Goal: Register for event/course

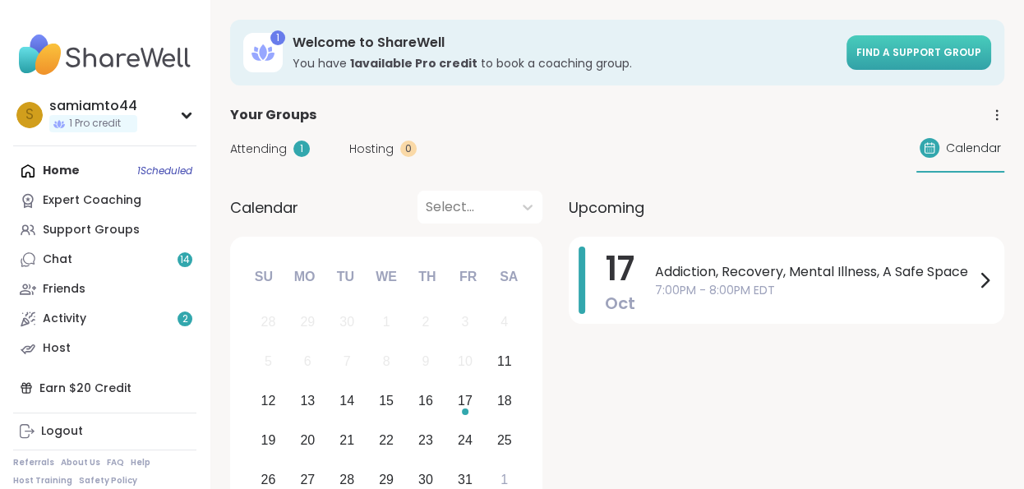
click at [929, 45] on span "Find a support group" at bounding box center [918, 52] width 125 height 15
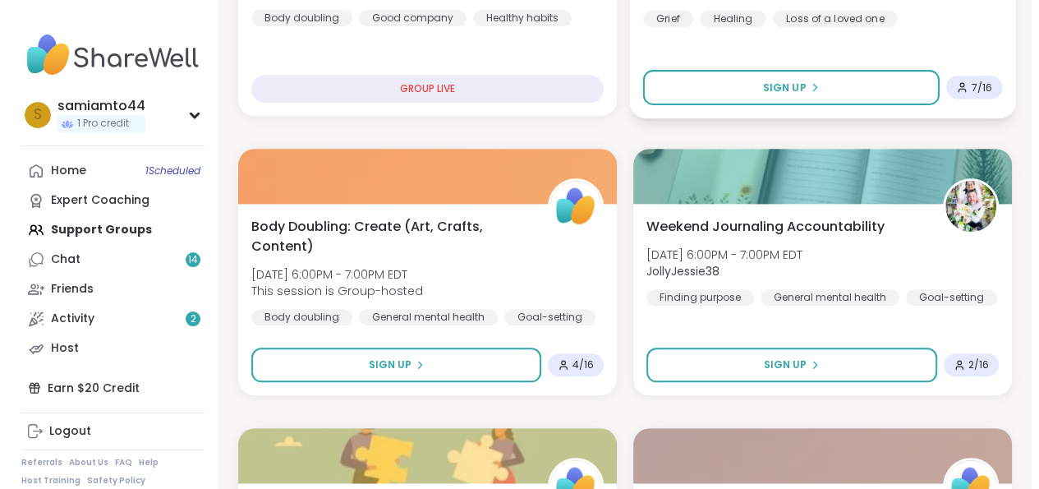
scroll to position [1095, 0]
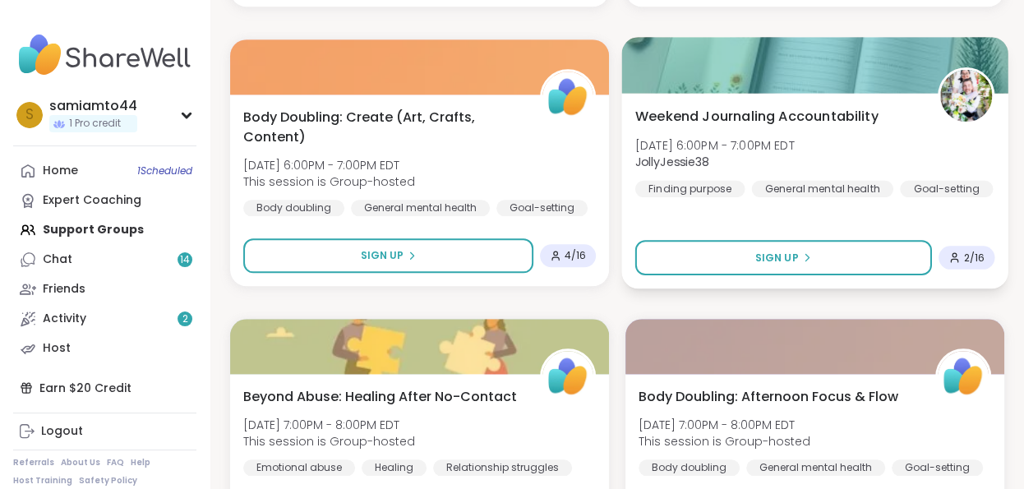
click at [984, 80] on img at bounding box center [966, 96] width 52 height 52
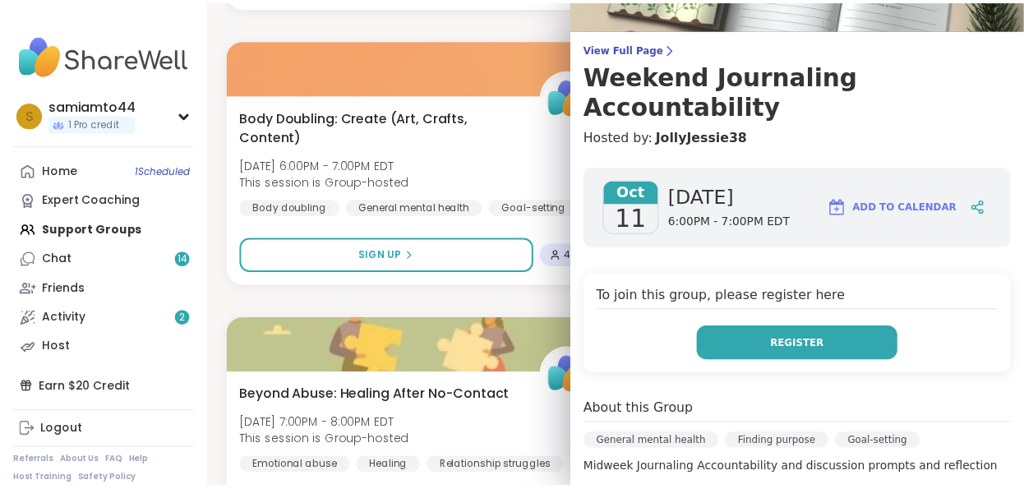
scroll to position [219, 0]
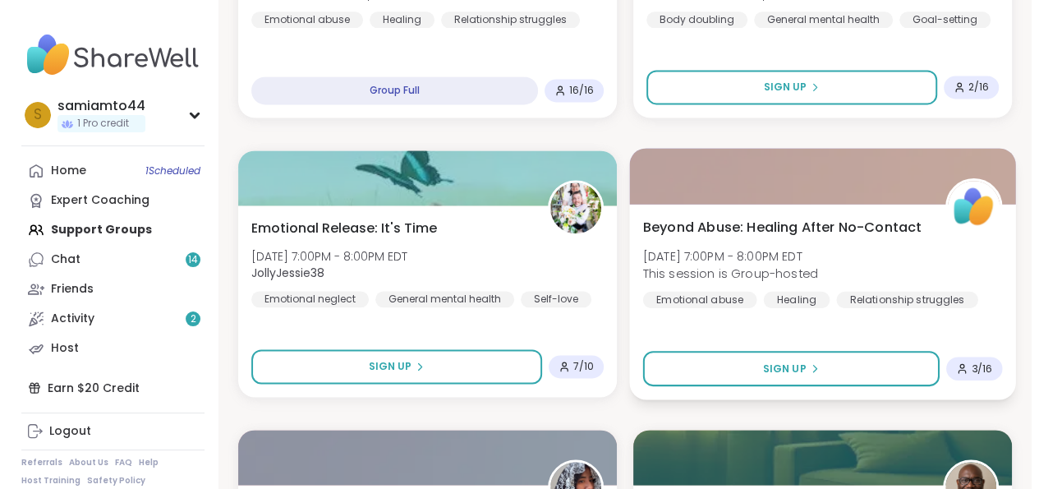
scroll to position [1643, 0]
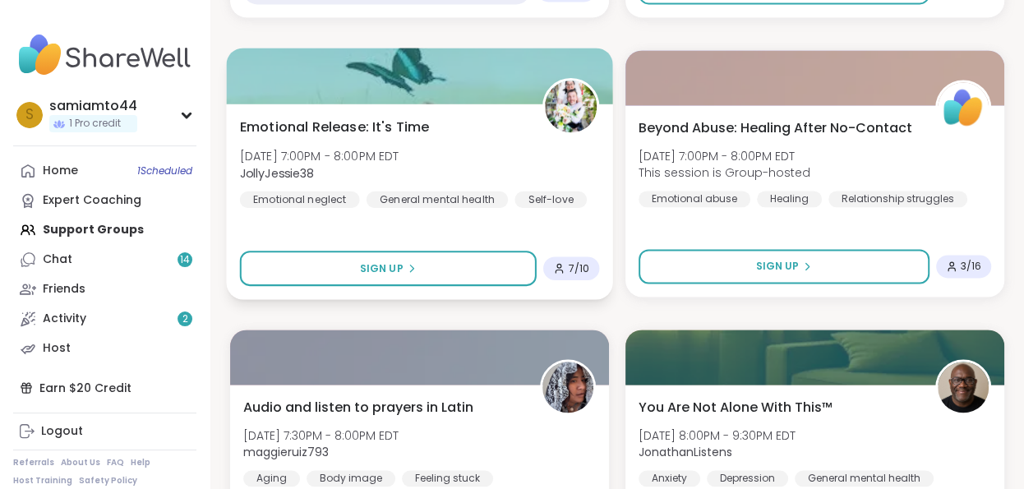
click at [584, 111] on img at bounding box center [571, 107] width 52 height 52
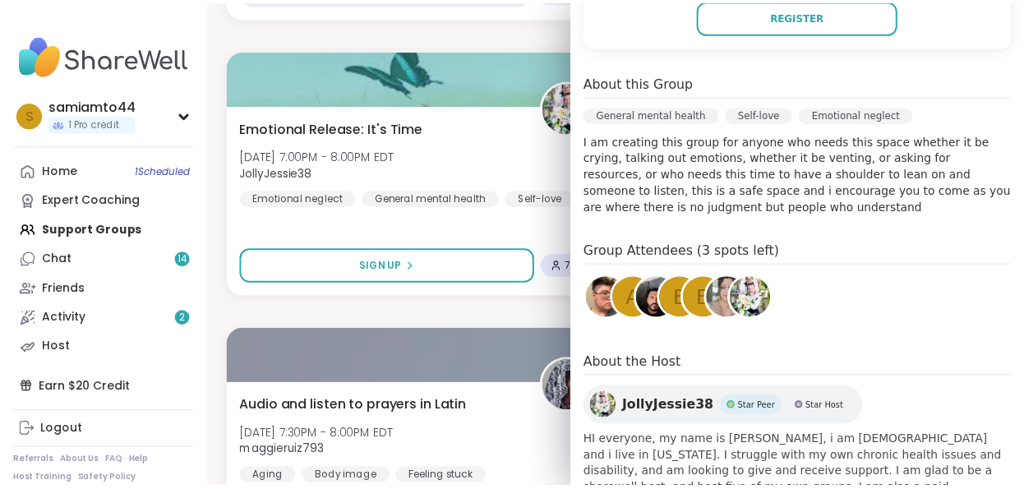
scroll to position [438, 0]
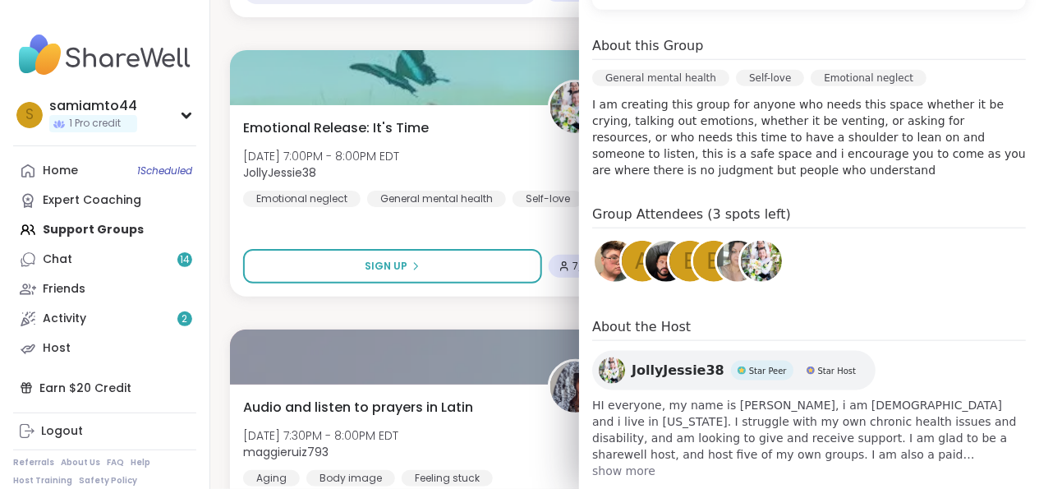
click at [752, 256] on img at bounding box center [761, 261] width 41 height 41
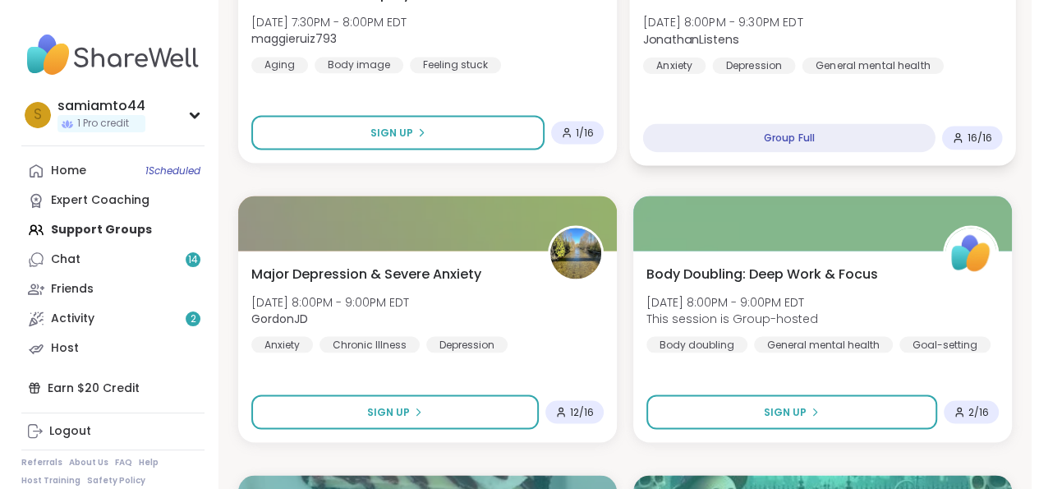
scroll to position [2081, 0]
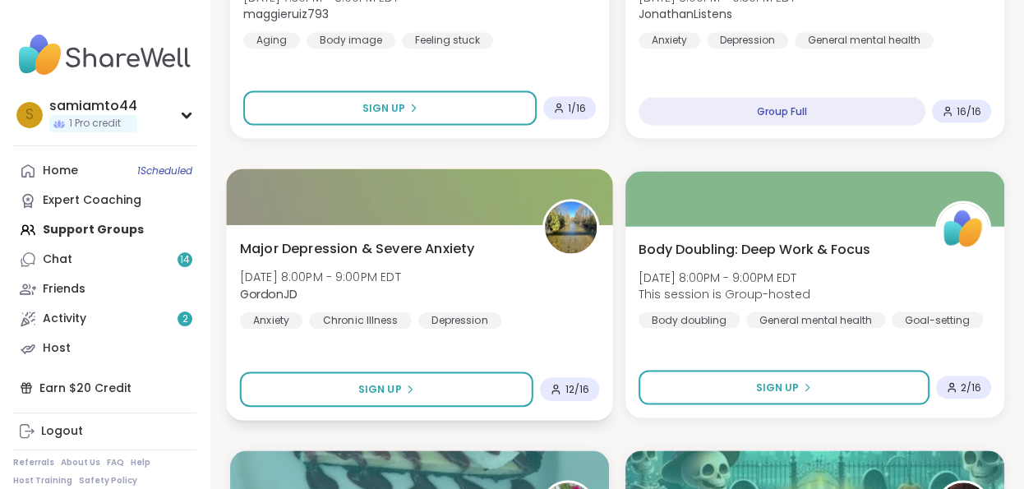
click at [572, 216] on img at bounding box center [571, 227] width 52 height 52
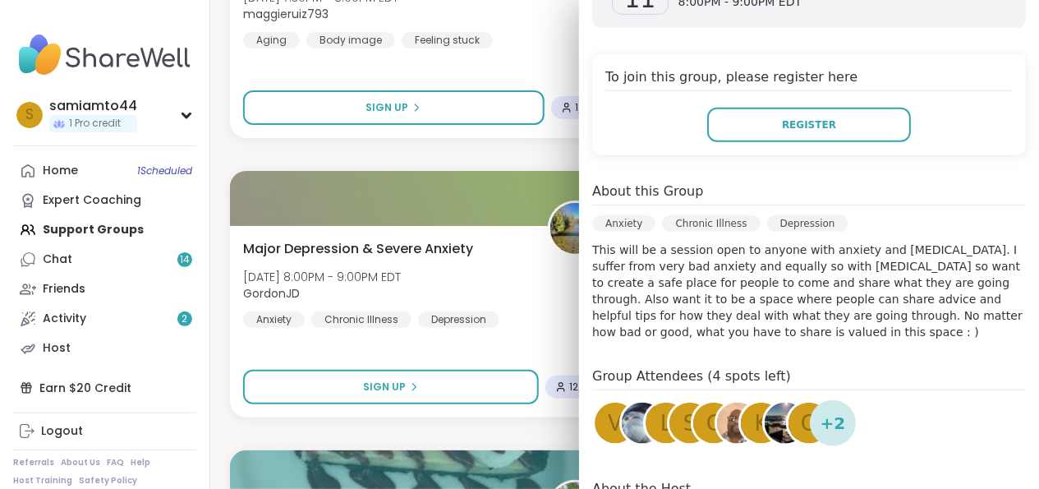
scroll to position [438, 0]
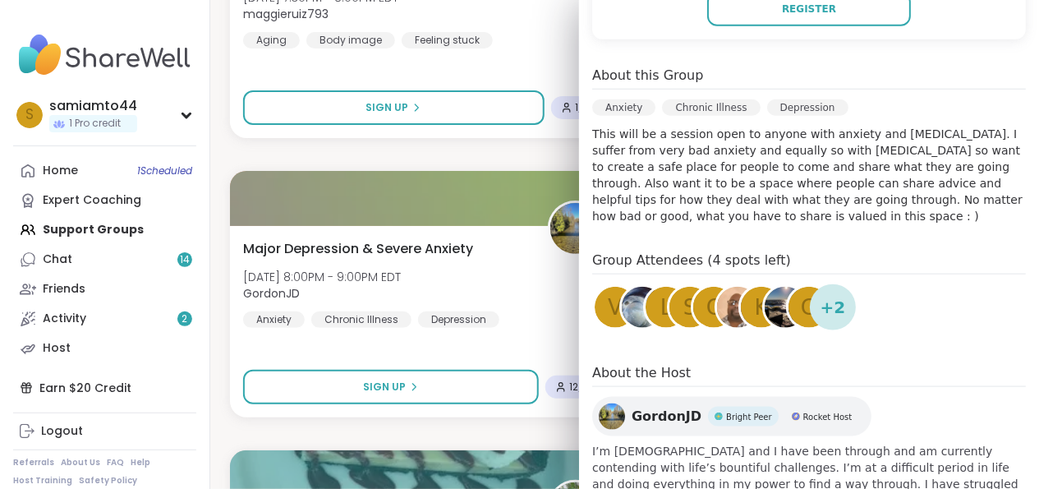
click at [821, 295] on span "+ 2" at bounding box center [833, 307] width 25 height 25
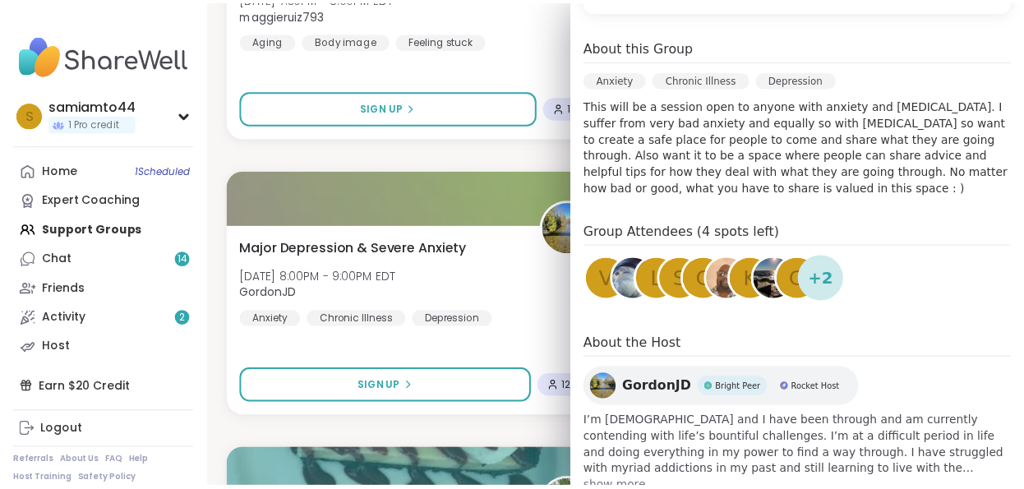
scroll to position [482, 0]
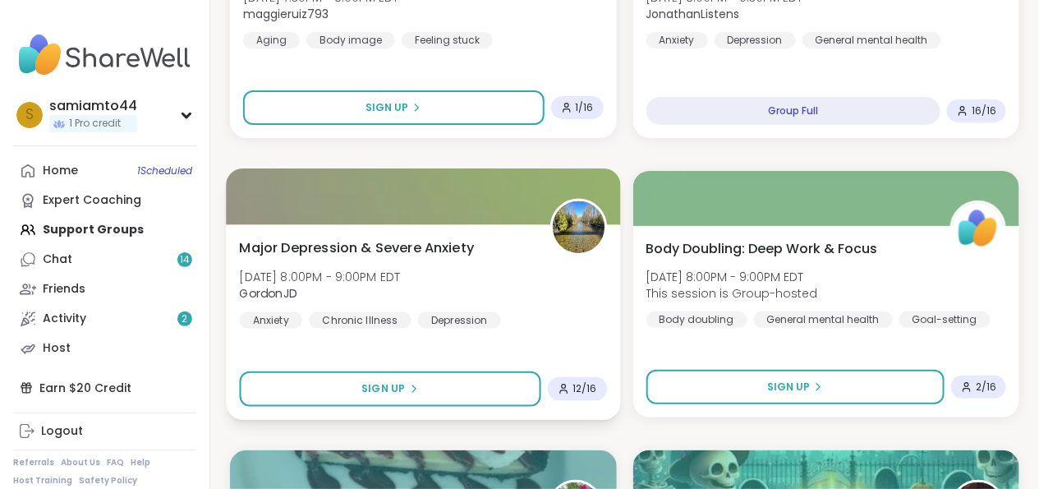
click at [386, 168] on div at bounding box center [423, 196] width 394 height 56
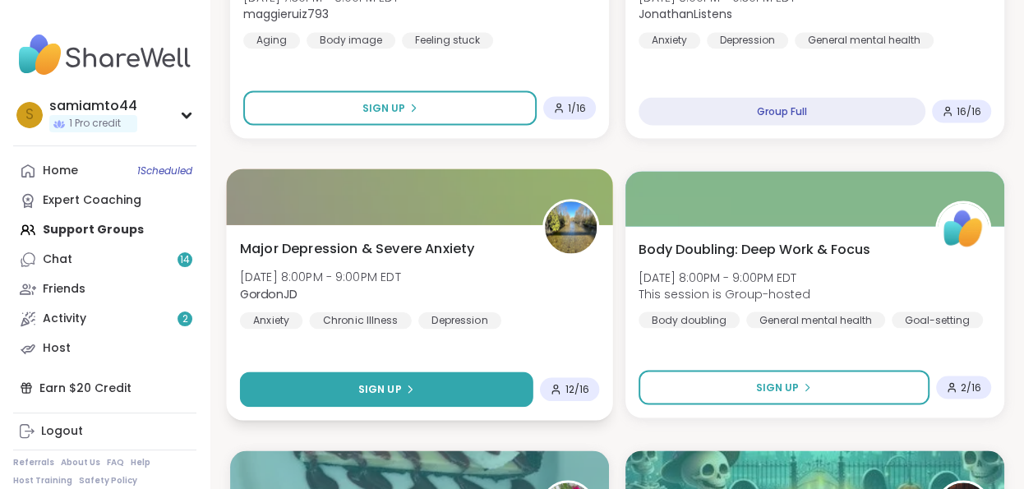
click at [494, 380] on button "Sign Up" at bounding box center [386, 388] width 293 height 35
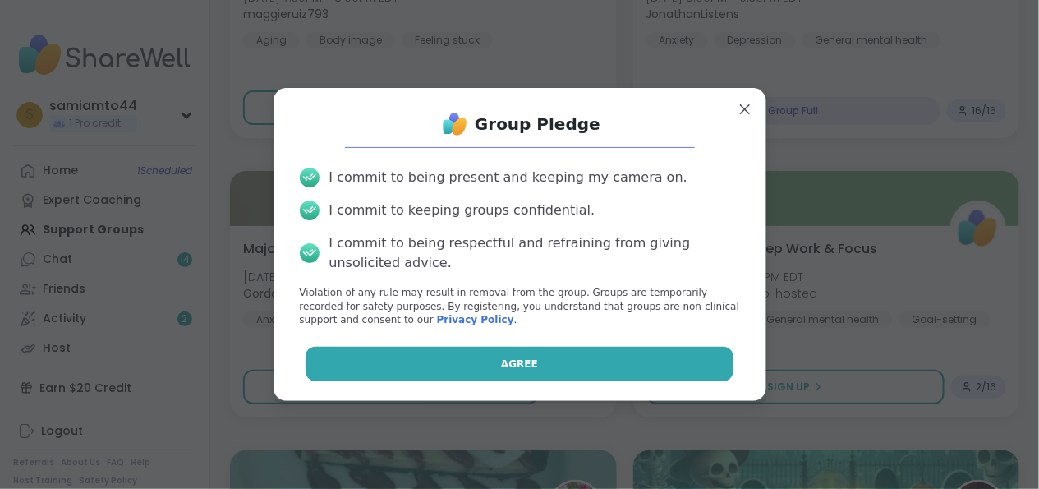
click at [538, 366] on button "Agree" at bounding box center [520, 364] width 428 height 35
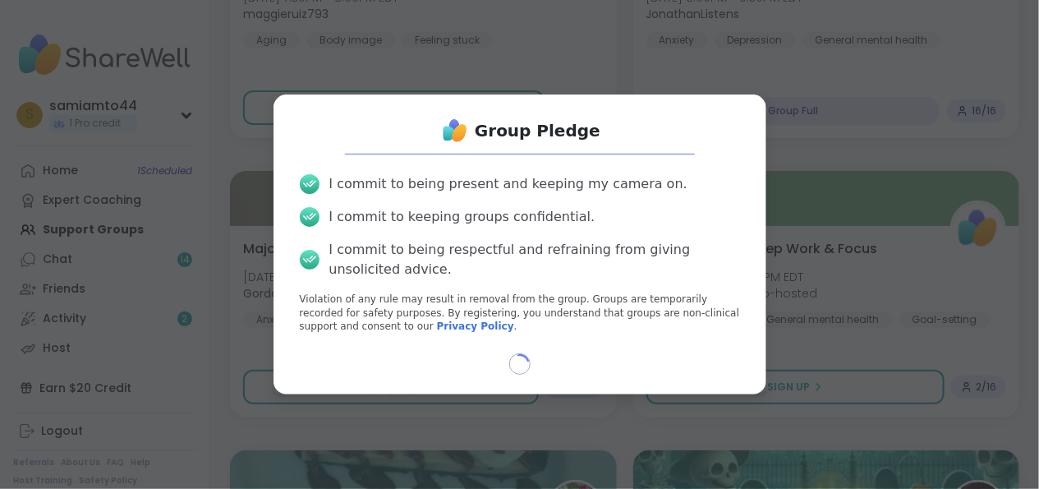
select select "**"
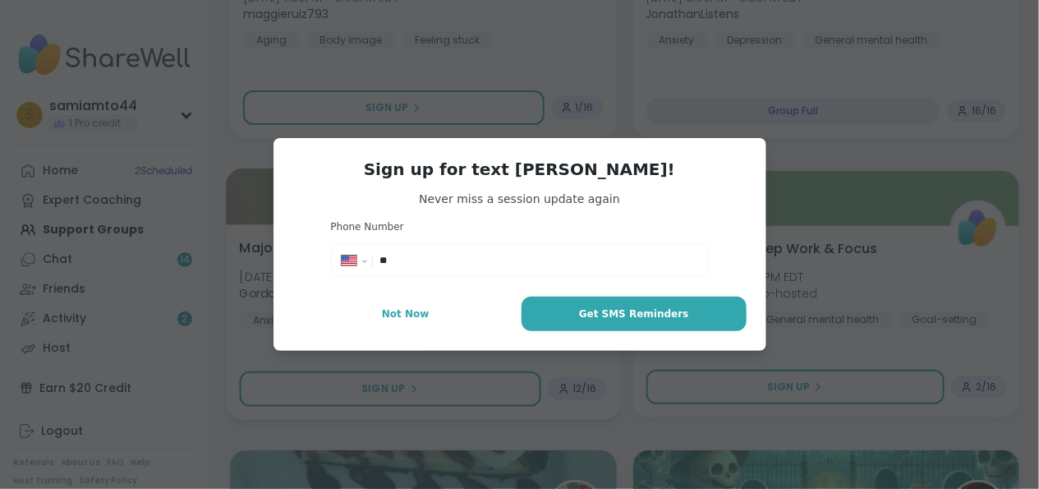
click at [447, 308] on button "Not Now" at bounding box center [406, 314] width 226 height 35
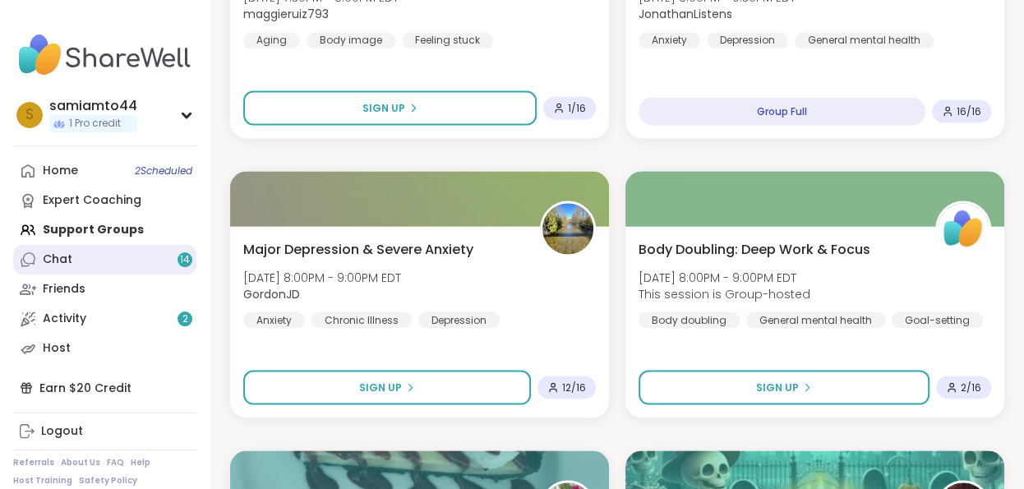
click at [174, 251] on link "Chat 14" at bounding box center [104, 260] width 183 height 30
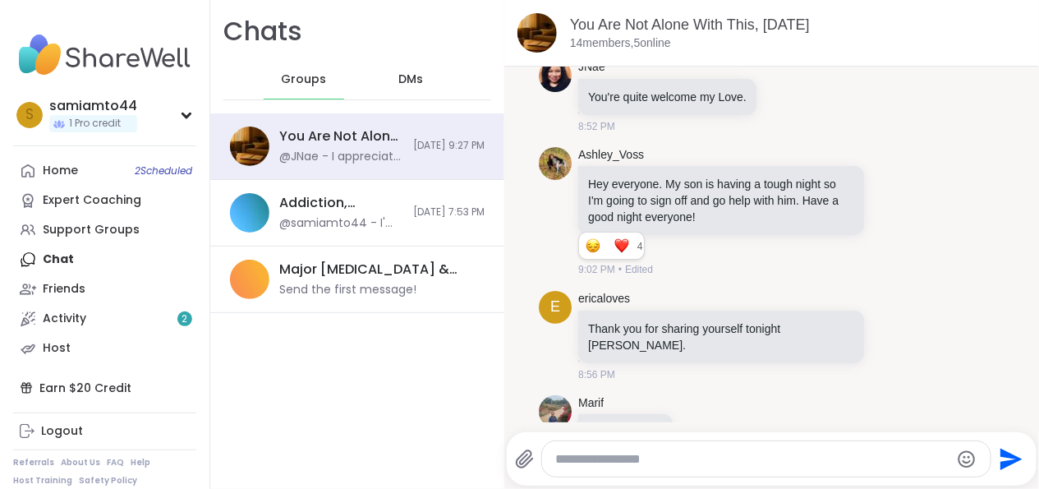
scroll to position [5467, 0]
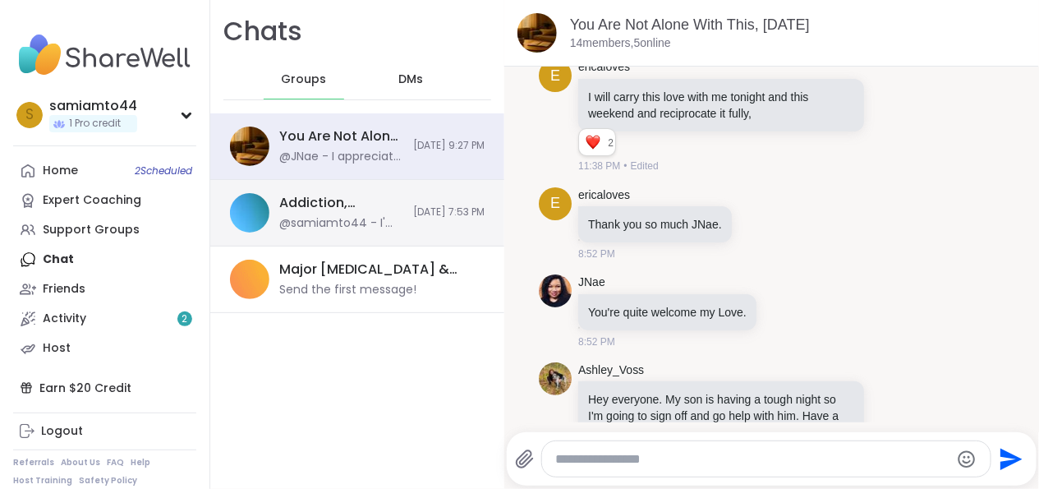
click at [324, 233] on div "Addiction, Recovery, Mental Illness, A Safe Space, [DATE] @samiamto44 - I'm goi…" at bounding box center [357, 213] width 294 height 67
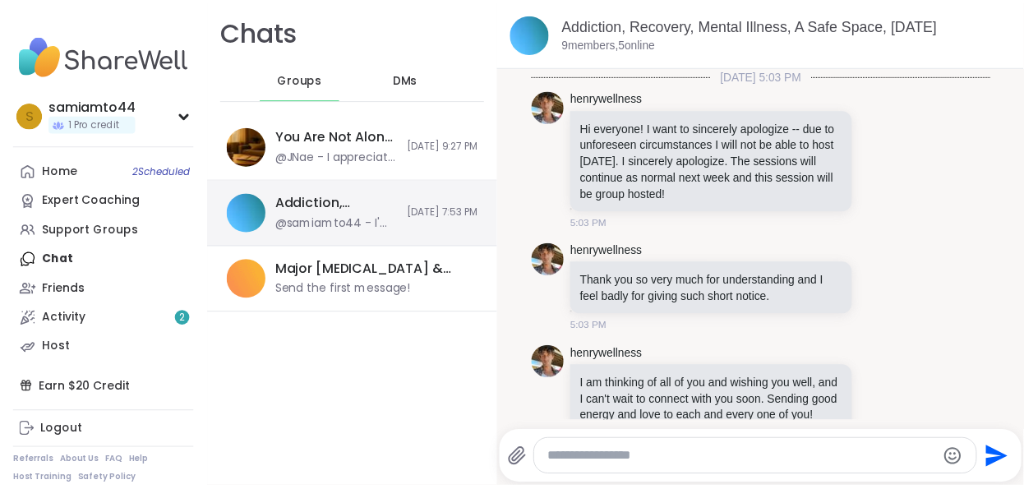
scroll to position [1077, 0]
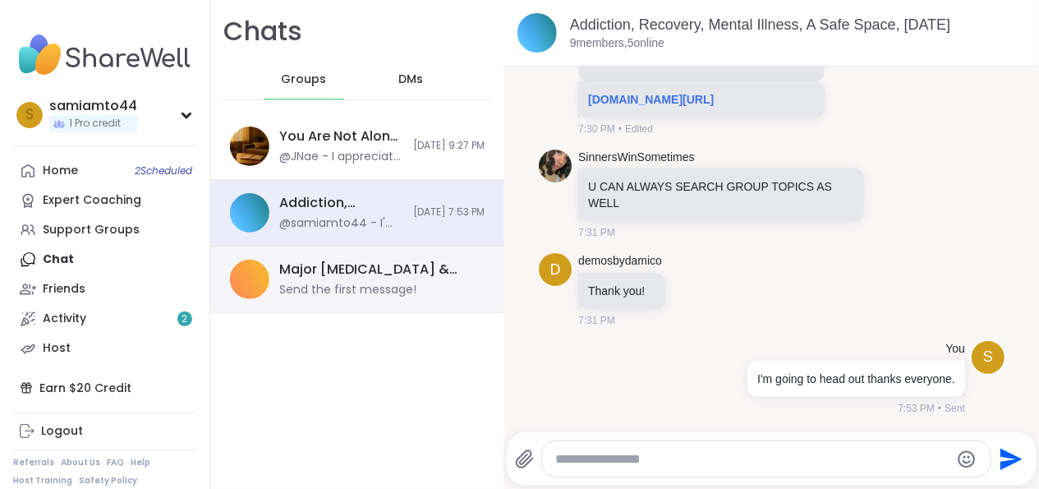
click at [348, 275] on div "Major [MEDICAL_DATA] & Severe Anxiety, [DATE]" at bounding box center [377, 269] width 196 height 18
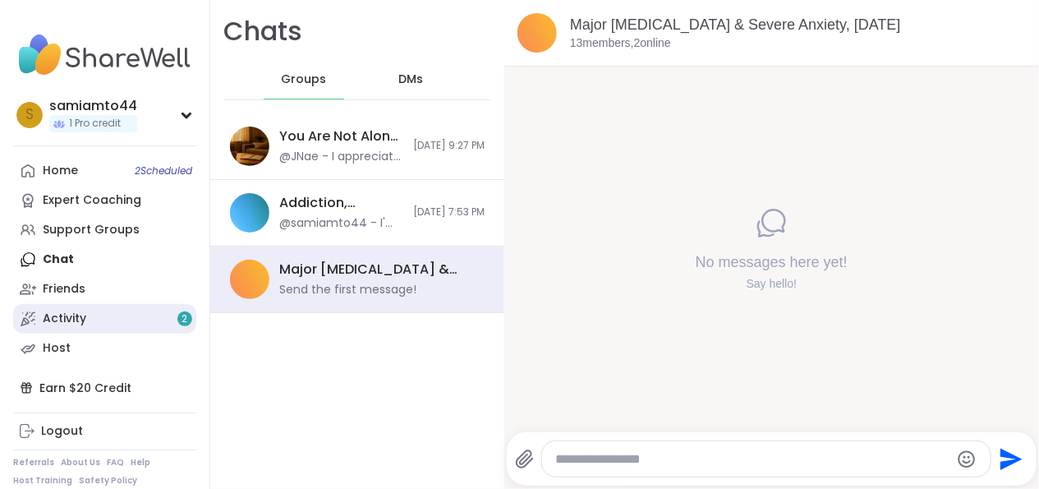
click at [134, 325] on link "Activity 2" at bounding box center [104, 319] width 183 height 30
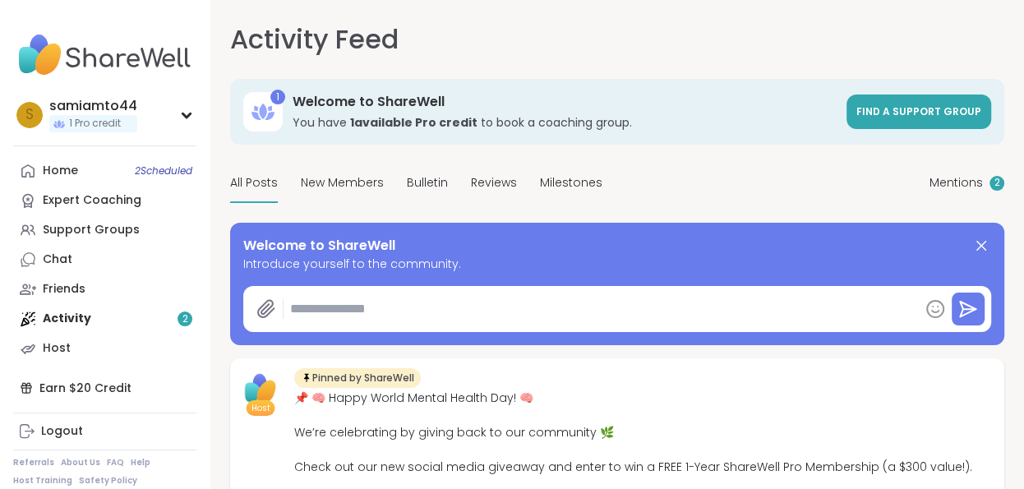
type textarea "*"
click at [99, 307] on div "Home 2 Scheduled Expert Coaching Support Groups Chat Friends Activity 2 Host" at bounding box center [104, 259] width 183 height 207
click at [94, 311] on div "Home 2 Scheduled Expert Coaching Support Groups Chat Friends Activity 2 Host" at bounding box center [104, 259] width 183 height 207
click at [94, 314] on div "Home 2 Scheduled Expert Coaching Support Groups Chat Friends Activity 2 Host" at bounding box center [104, 259] width 183 height 207
click at [58, 320] on div "Home 2 Scheduled Expert Coaching Support Groups Chat Friends Activity 2 Host" at bounding box center [104, 259] width 183 height 207
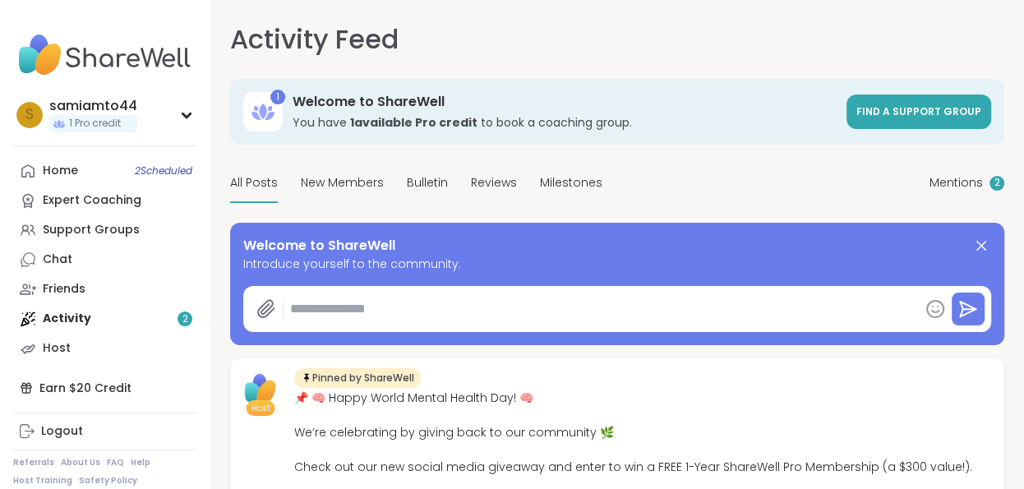
click at [77, 316] on div "Home 2 Scheduled Expert Coaching Support Groups Chat Friends Activity 2 Host" at bounding box center [104, 259] width 183 height 207
click at [178, 324] on div "Home 2 Scheduled Expert Coaching Support Groups Chat Friends Activity 2 Host" at bounding box center [104, 259] width 183 height 207
